Goal: Use online tool/utility

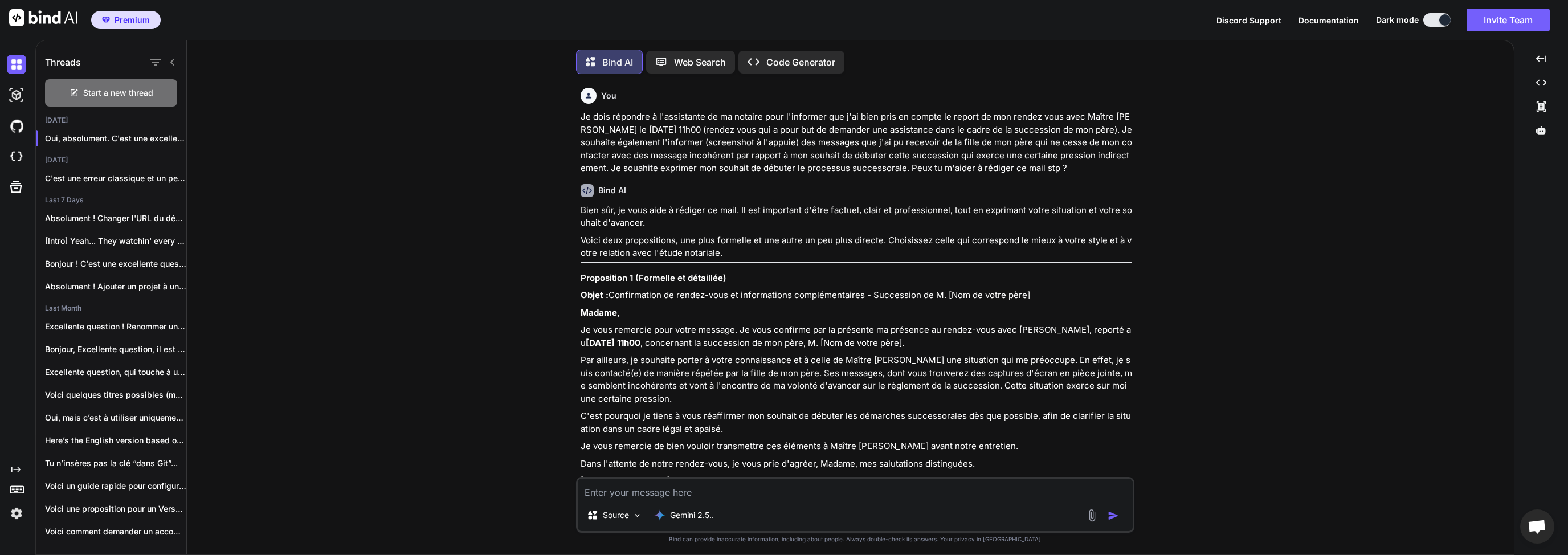
scroll to position [1726, 0]
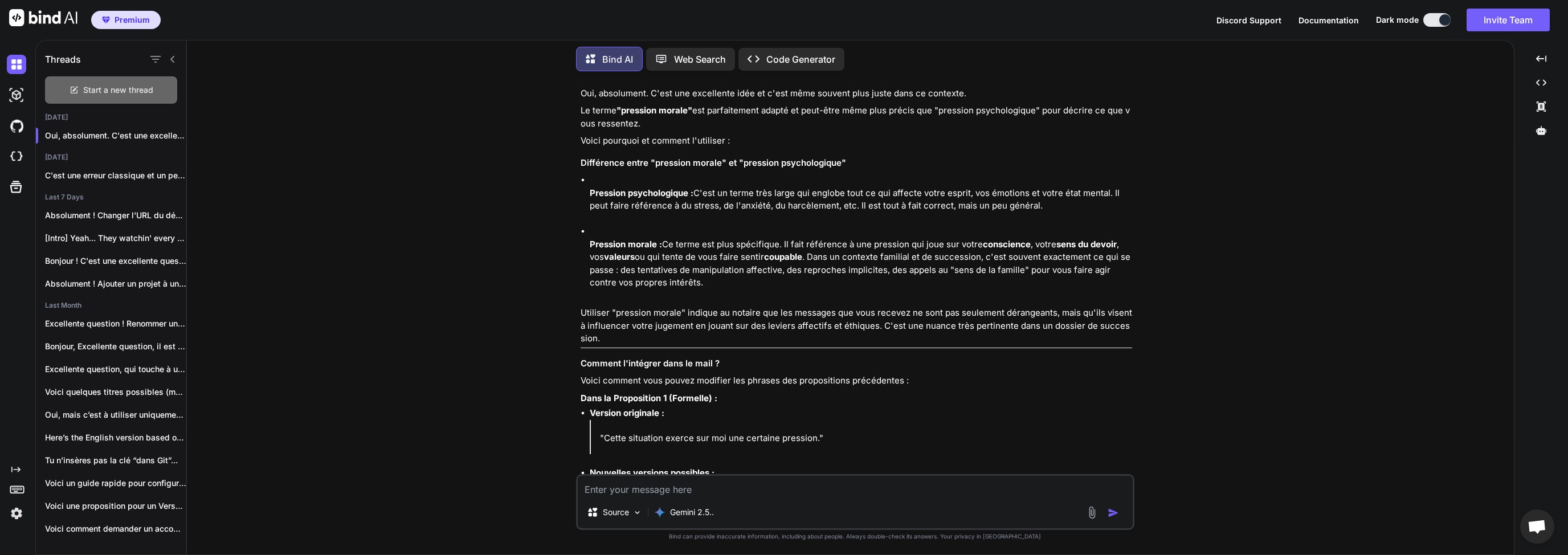
click at [94, 96] on div "Start a new thread" at bounding box center [111, 89] width 132 height 27
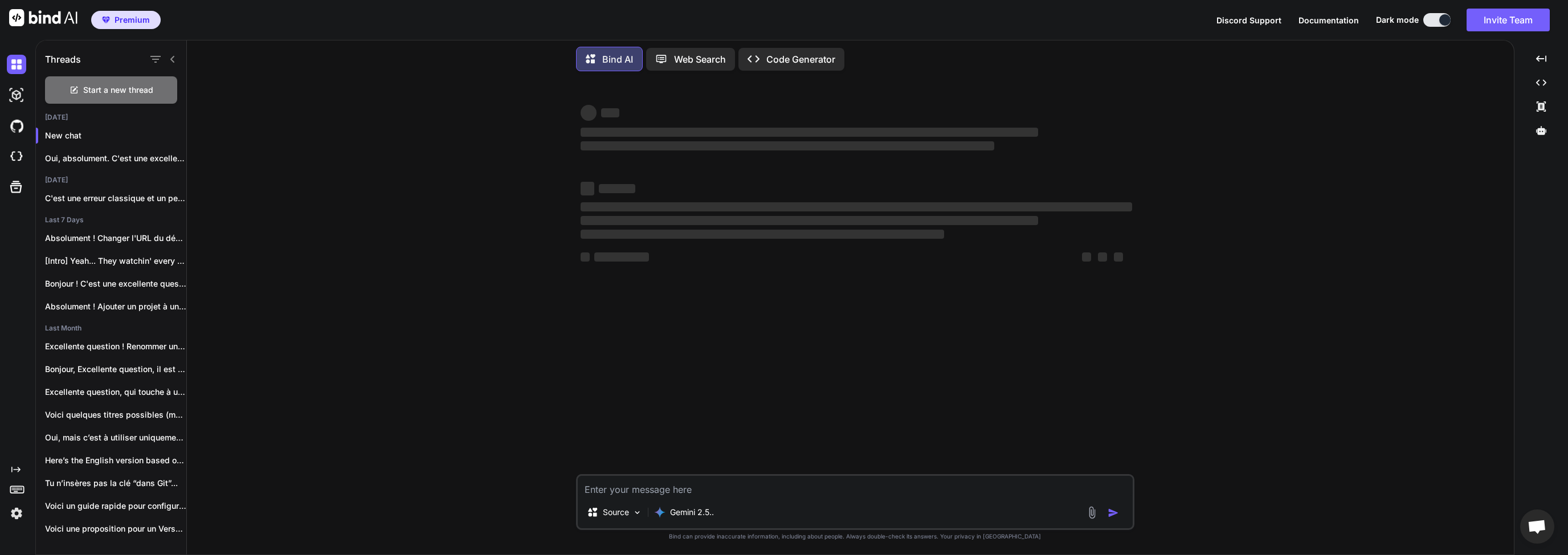
scroll to position [0, 0]
click at [727, 487] on textarea at bounding box center [855, 486] width 555 height 21
type textarea "d"
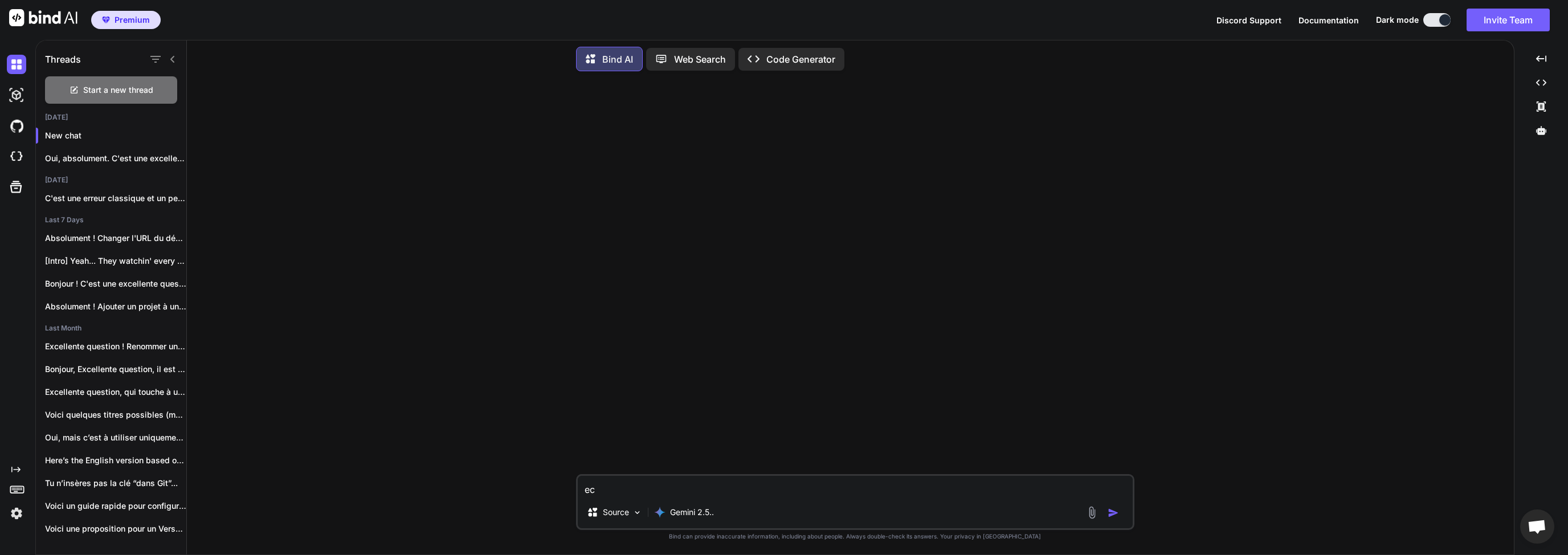
type textarea "e"
paste textarea "[DATE] is a bitch, I'll introduce her Ain't about revenge, but then it feel goo…"
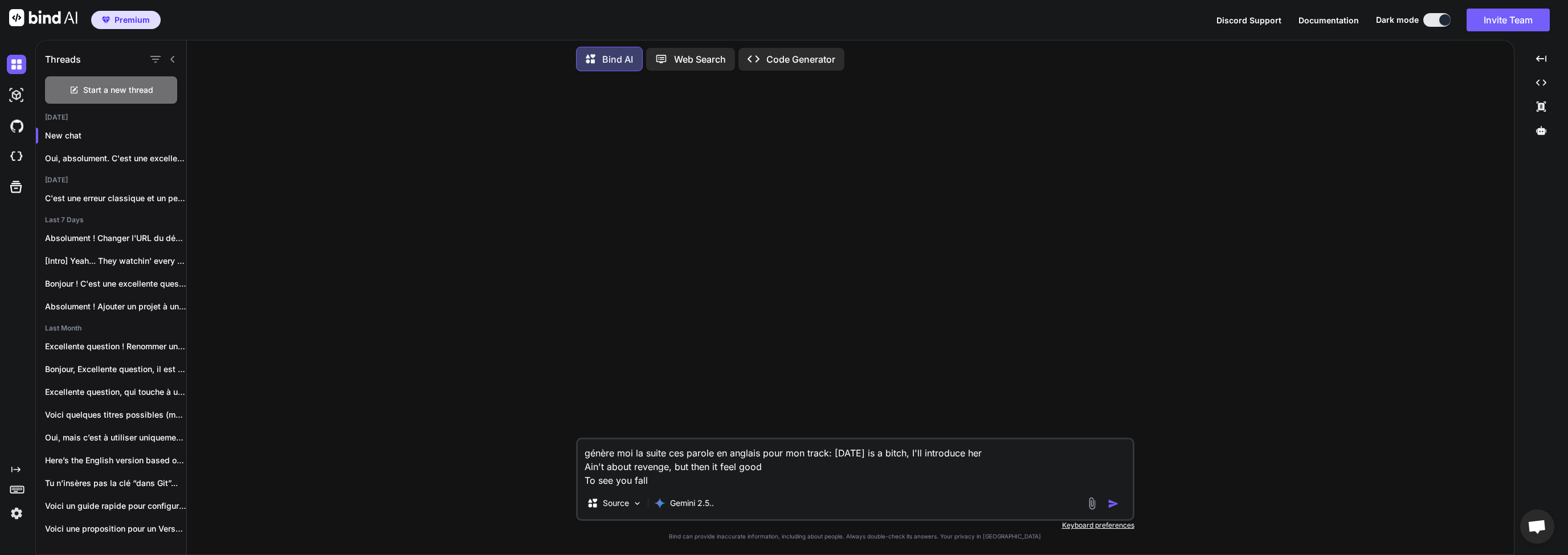
click at [834, 454] on textarea "génère moi la suite ces parole en anglais pour mon track: [DATE] is a bitch, I'…" at bounding box center [855, 463] width 555 height 48
drag, startPoint x: 634, startPoint y: 458, endPoint x: 751, endPoint y: 455, distance: 117.0
click at [725, 459] on textarea "génère moi la suite ces parole en anglais pour mon track: [DATE] is a bitch, I'…" at bounding box center [855, 463] width 555 height 48
click at [751, 455] on textarea "génère moi la suite ces parole en anglais pour mon track: [DATE] is a bitch, I'…" at bounding box center [855, 463] width 555 height 48
click at [713, 453] on textarea "génère moi la suite ces parole en anglais pour mon track: [DATE] is a bitch, I'…" at bounding box center [855, 463] width 555 height 48
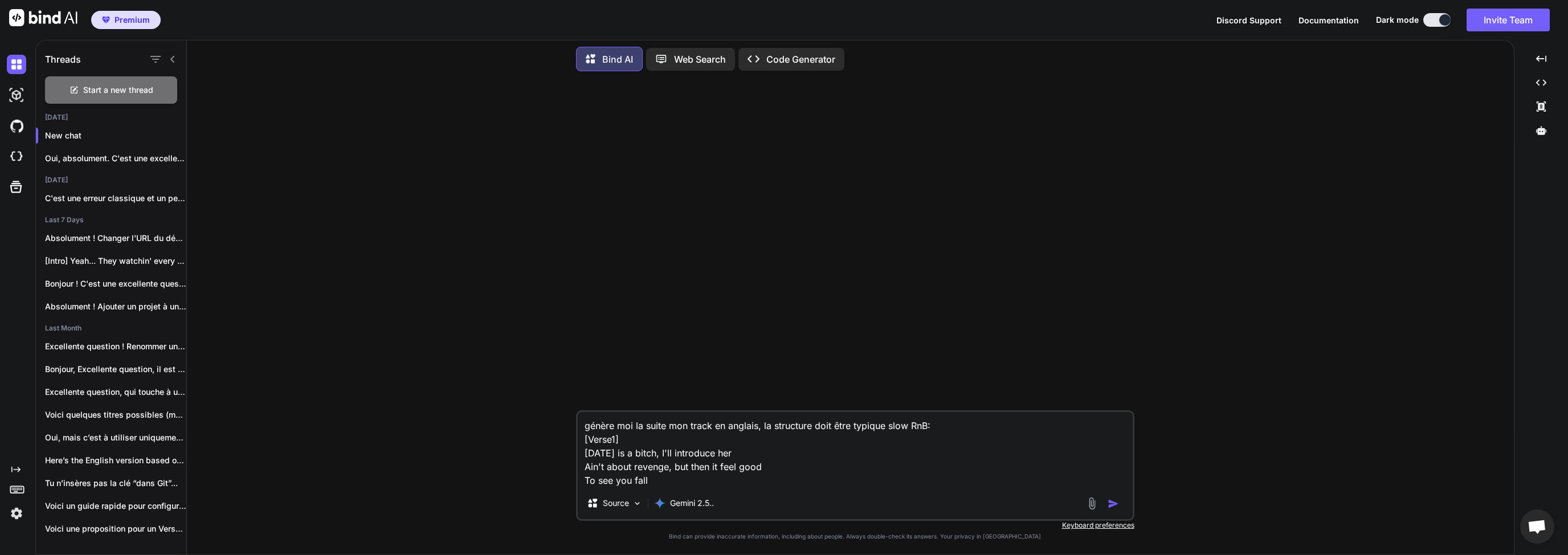
type textarea "génère moi la suite mon track en anglais, la structure doit être typique slow R…"
click at [1112, 499] on img "button" at bounding box center [1113, 503] width 12 height 12
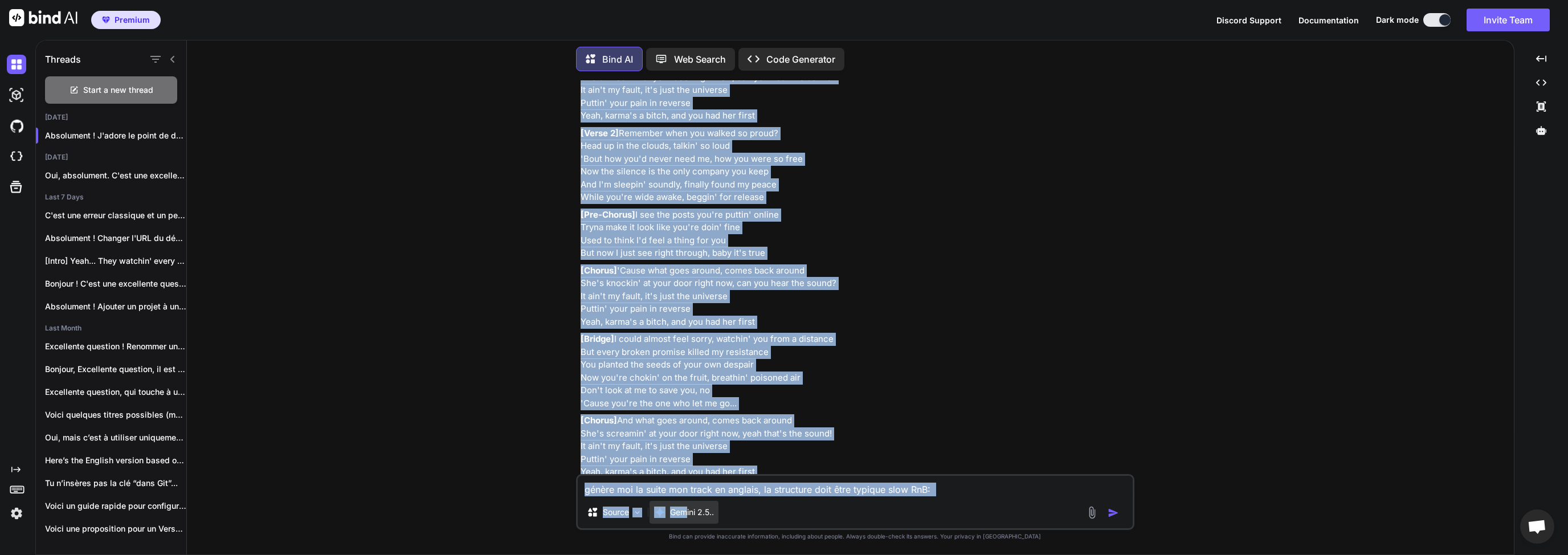
scroll to position [539, 0]
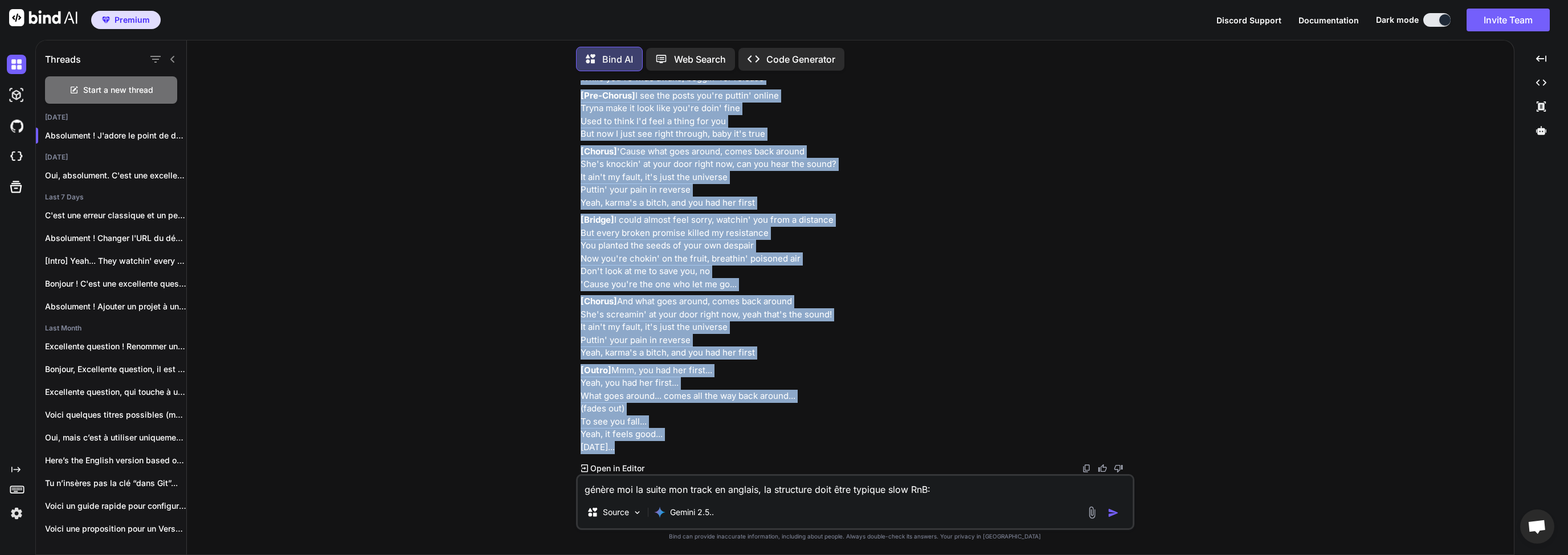
drag, startPoint x: 582, startPoint y: 124, endPoint x: 664, endPoint y: 453, distance: 339.1
click at [664, 453] on div "Absolument ! J'adore le point de départ. C'est direct, plein d'attitude, parfai…" at bounding box center [856, 96] width 551 height 715
copy div "Verse 1] [DATE] is a bitch, I'll introduce her Ain't about revenge, but then it…"
